Goal: Task Accomplishment & Management: Use online tool/utility

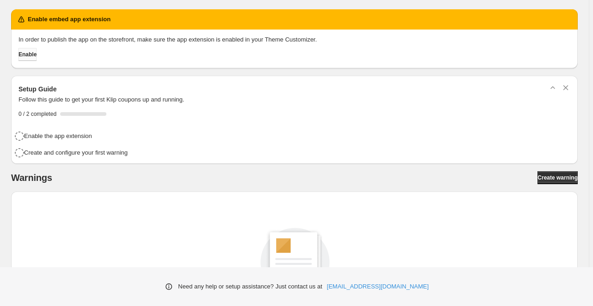
click at [31, 54] on span "Enable" at bounding box center [27, 54] width 18 height 7
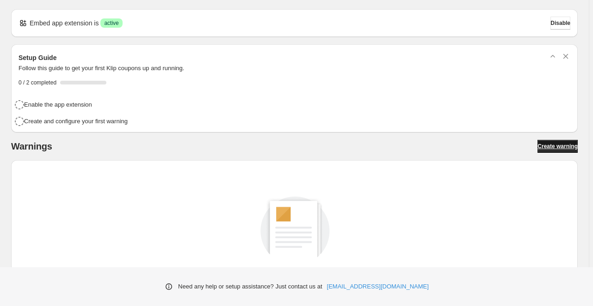
click at [560, 146] on span "Create warning" at bounding box center [557, 146] width 40 height 7
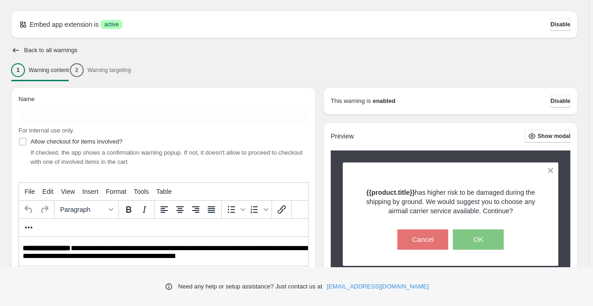
scroll to position [37, 0]
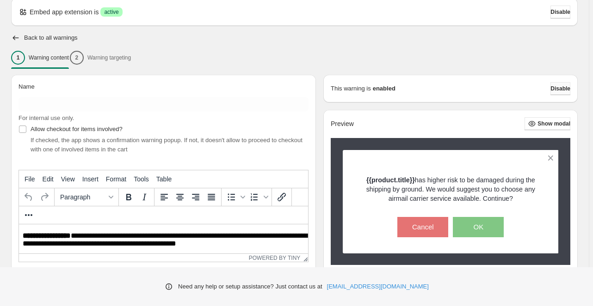
click at [562, 87] on span "Disable" at bounding box center [560, 88] width 20 height 7
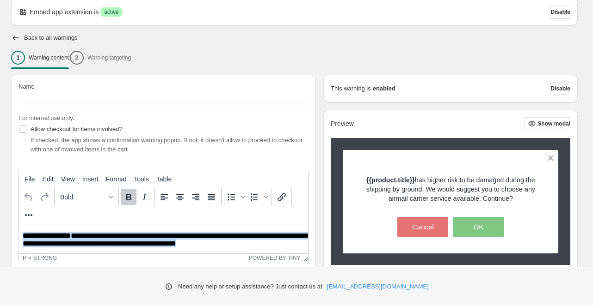
drag, startPoint x: 234, startPoint y: 244, endPoint x: 13, endPoint y: 230, distance: 221.4
click at [19, 230] on html "**********" at bounding box center [163, 241] width 289 height 32
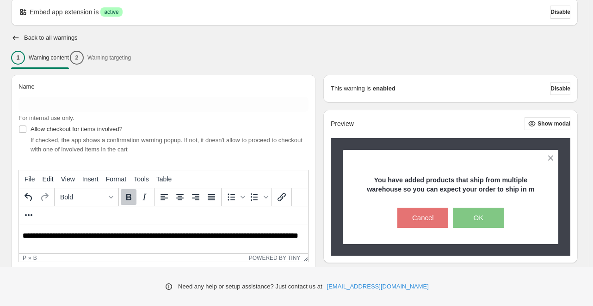
click at [211, 236] on b "**********" at bounding box center [161, 236] width 276 height 7
drag, startPoint x: 239, startPoint y: 234, endPoint x: 252, endPoint y: 245, distance: 17.4
click at [252, 245] on p "**********" at bounding box center [166, 240] width 286 height 17
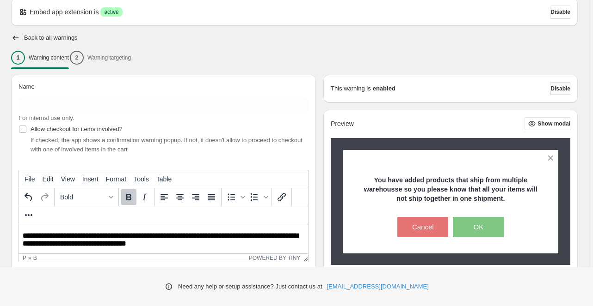
click at [553, 89] on span "Disable" at bounding box center [560, 88] width 20 height 7
click at [125, 58] on div "1 Warning content 2 Warning targeting" at bounding box center [294, 57] width 566 height 19
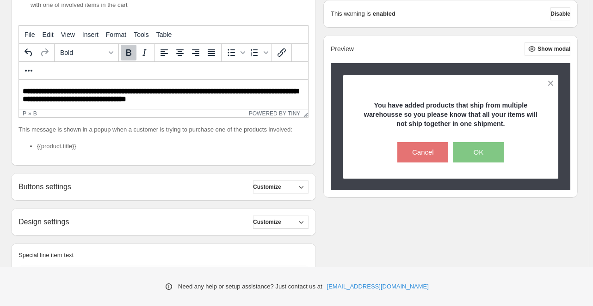
scroll to position [169, 0]
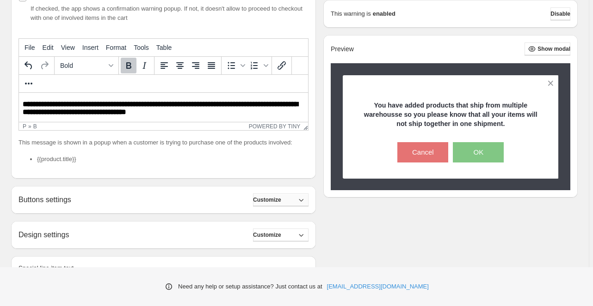
click at [281, 204] on span "Customize" at bounding box center [267, 199] width 28 height 7
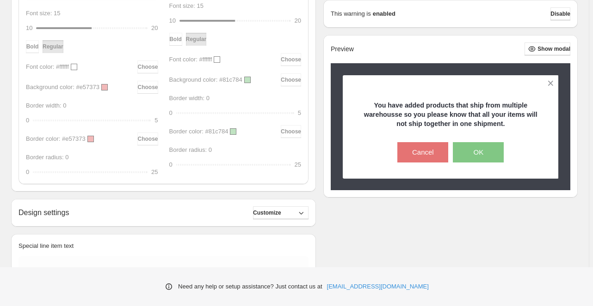
scroll to position [526, 0]
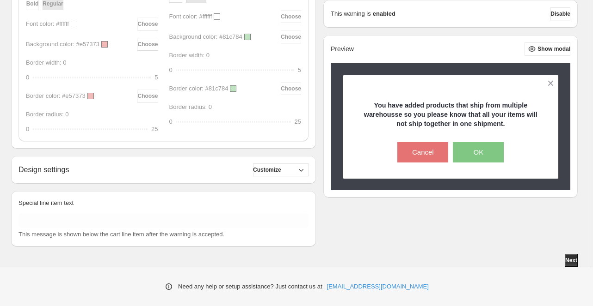
click at [156, 168] on div "Design settings Customize" at bounding box center [163, 170] width 290 height 13
click at [276, 168] on span "Customize" at bounding box center [267, 169] width 28 height 7
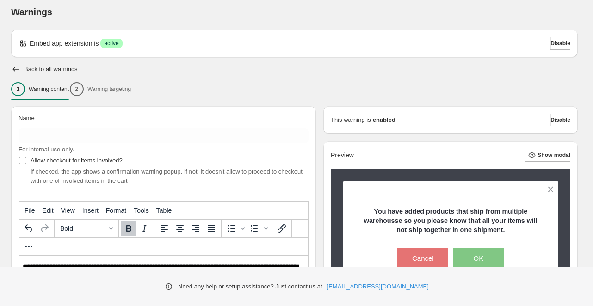
scroll to position [0, 0]
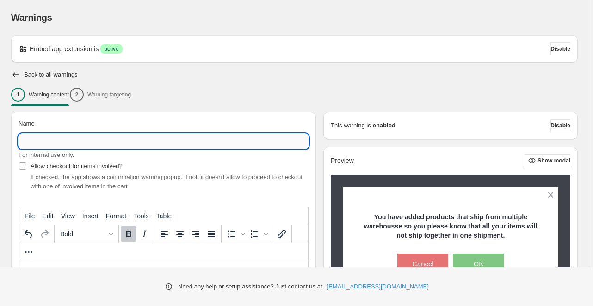
click at [43, 138] on input "Name" at bounding box center [163, 141] width 290 height 15
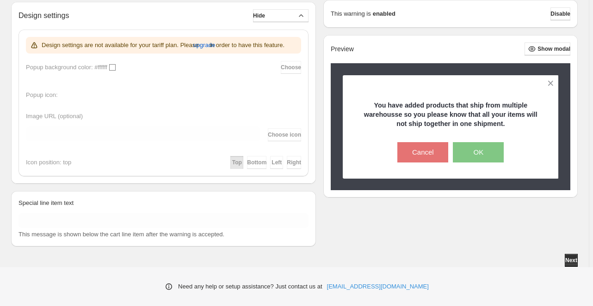
scroll to position [689, 0]
type input "********"
click at [569, 257] on button "Next" at bounding box center [570, 260] width 13 height 13
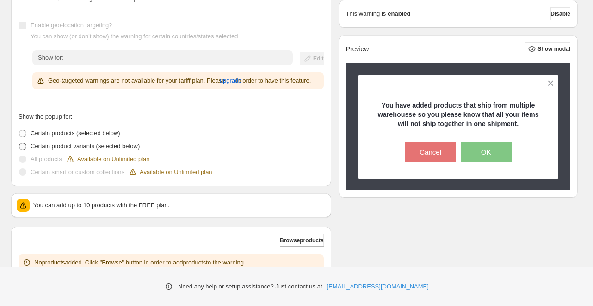
scroll to position [214, 0]
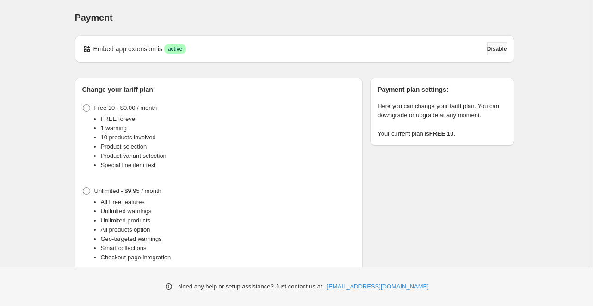
click at [494, 47] on span "Disable" at bounding box center [497, 48] width 20 height 7
